Goal: Task Accomplishment & Management: Use online tool/utility

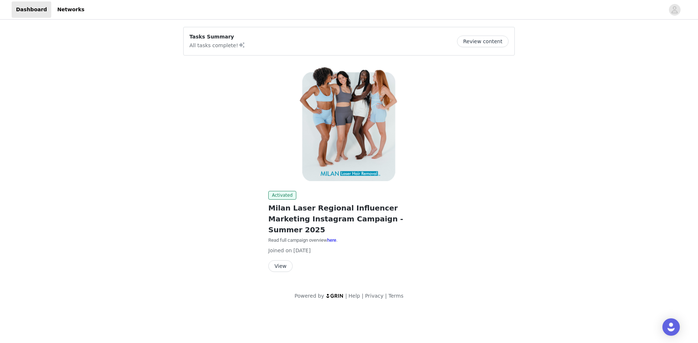
click at [281, 261] on button "View" at bounding box center [280, 267] width 24 height 12
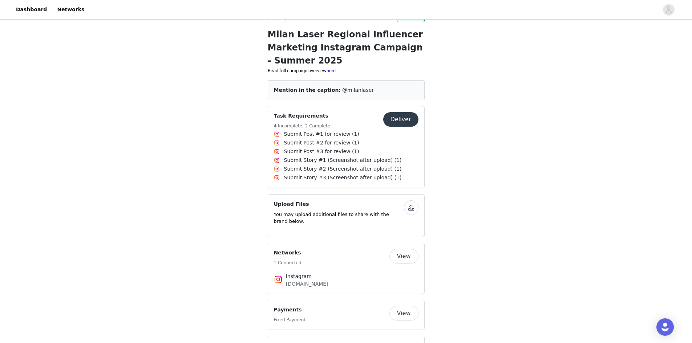
scroll to position [182, 0]
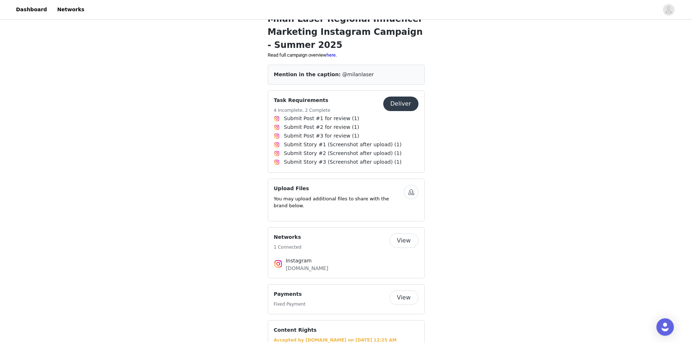
click at [394, 98] on button "Deliver" at bounding box center [400, 104] width 35 height 15
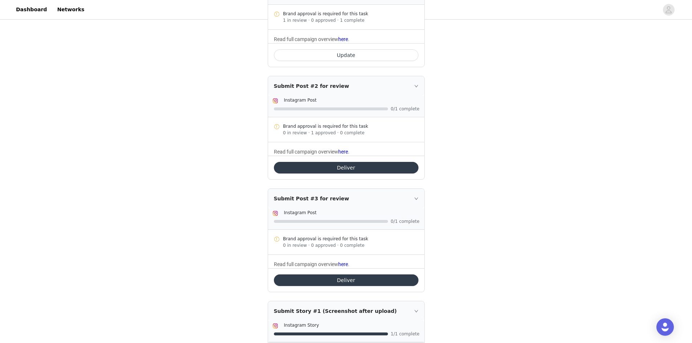
scroll to position [64, 0]
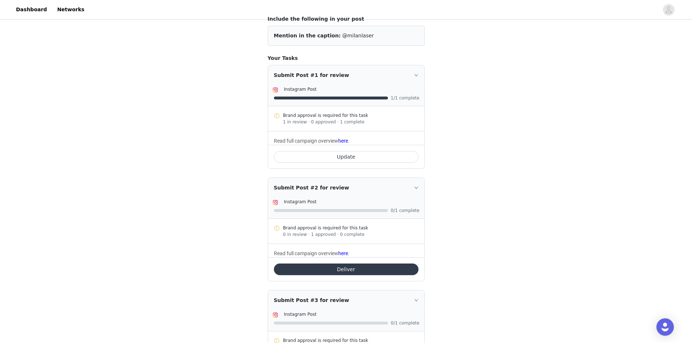
click at [370, 153] on button "Update" at bounding box center [346, 157] width 145 height 12
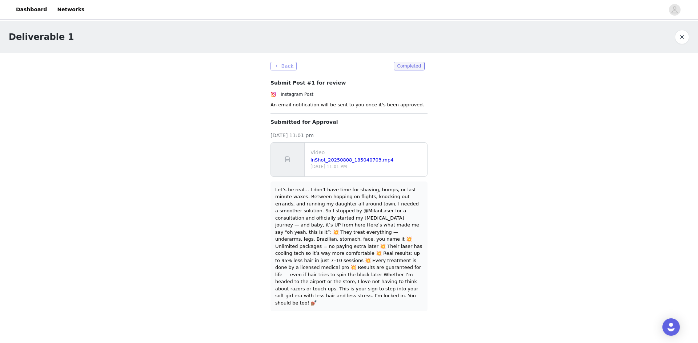
click at [290, 70] on button "Back" at bounding box center [283, 66] width 26 height 9
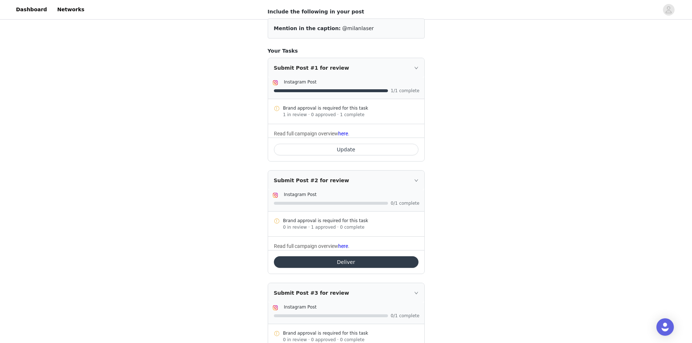
scroll to position [73, 0]
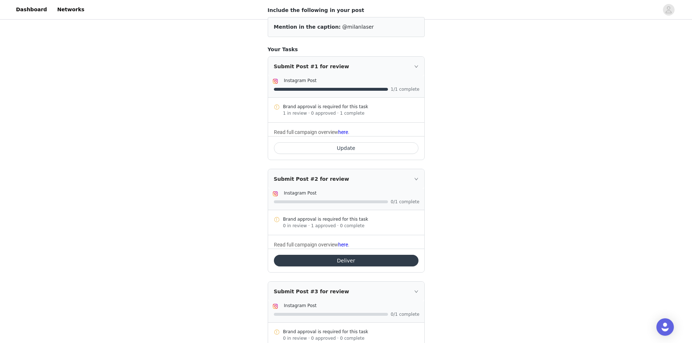
click at [338, 258] on button "Deliver" at bounding box center [346, 261] width 145 height 12
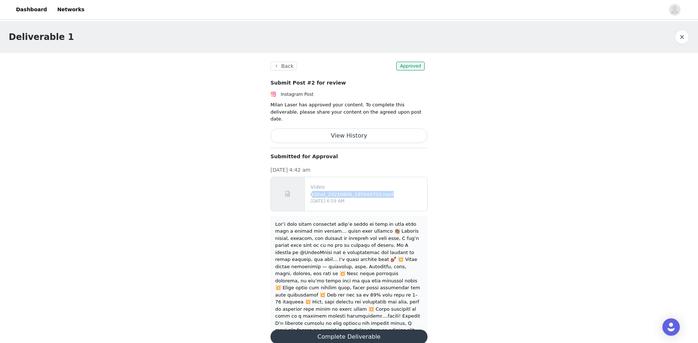
drag, startPoint x: 392, startPoint y: 189, endPoint x: 311, endPoint y: 188, distance: 80.7
click at [311, 191] on div "InShot_20250808_185040703.mp4" at bounding box center [367, 194] width 114 height 7
copy link "InShot_20250808_185040703.mp4"
click at [287, 64] on button "Back" at bounding box center [283, 66] width 26 height 9
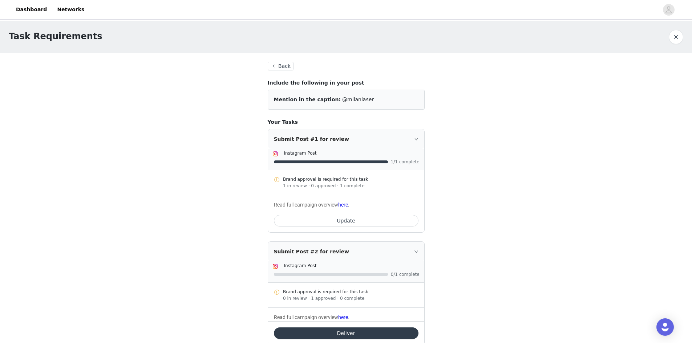
click at [345, 220] on button "Update" at bounding box center [346, 221] width 145 height 12
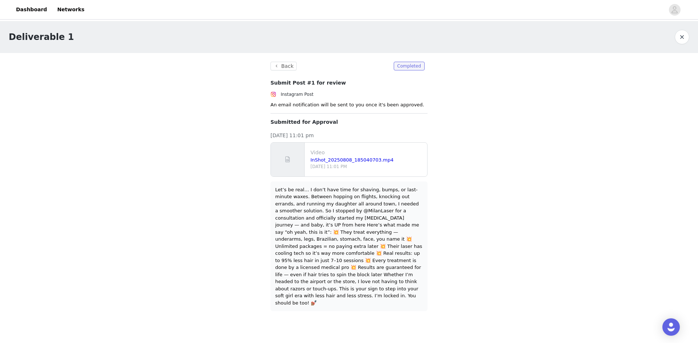
click at [557, 93] on div "Deliverable 1 Back Completed Submit Post #1 for review Instagram Post An email …" at bounding box center [349, 170] width 698 height 299
click at [284, 69] on button "Back" at bounding box center [283, 66] width 26 height 9
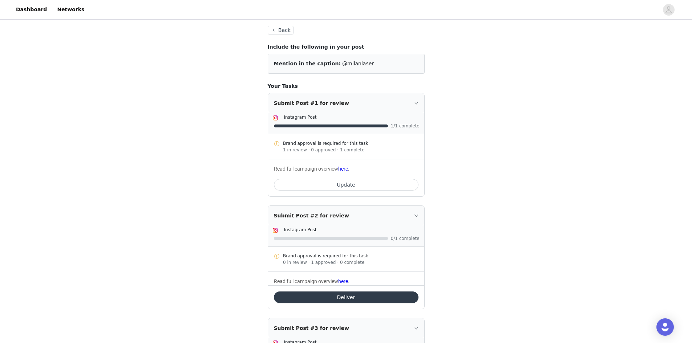
scroll to position [36, 0]
click at [335, 294] on button "Deliver" at bounding box center [346, 297] width 145 height 12
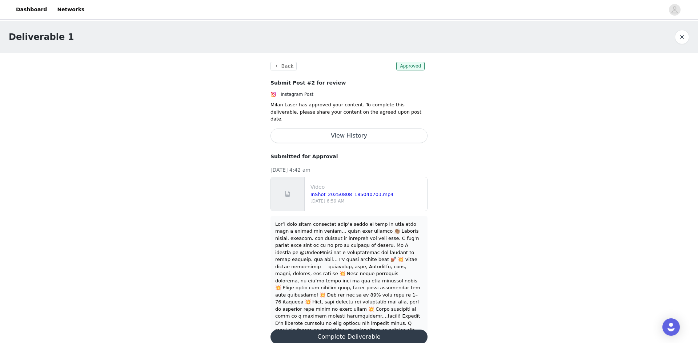
click at [365, 129] on button "View History" at bounding box center [348, 136] width 157 height 15
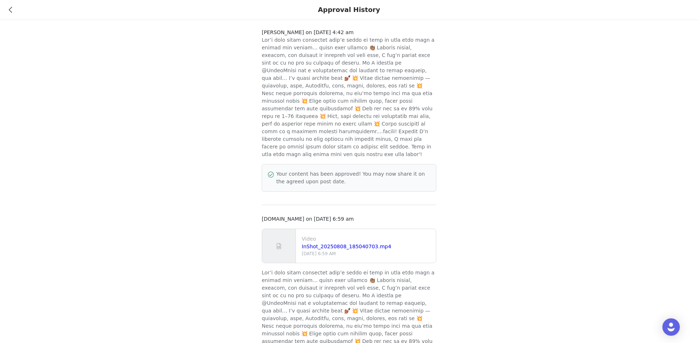
click at [10, 8] on icon at bounding box center [10, 9] width 3 height 5
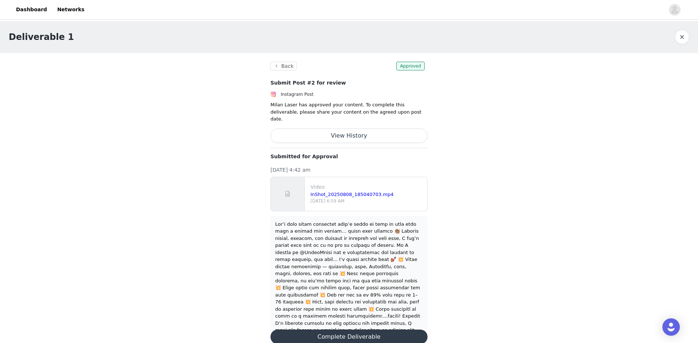
click at [343, 330] on button "Complete Deliverable" at bounding box center [348, 337] width 157 height 15
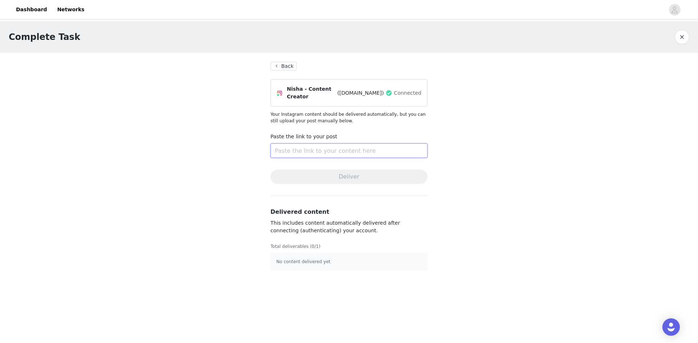
click at [333, 151] on input "text" at bounding box center [348, 151] width 157 height 15
click at [287, 58] on section "Back Nisha - Content Creator ([DOMAIN_NAME]) Connected Your Instagram content s…" at bounding box center [349, 166] width 174 height 227
click at [284, 63] on button "Back" at bounding box center [283, 66] width 26 height 9
